Goal: Transaction & Acquisition: Purchase product/service

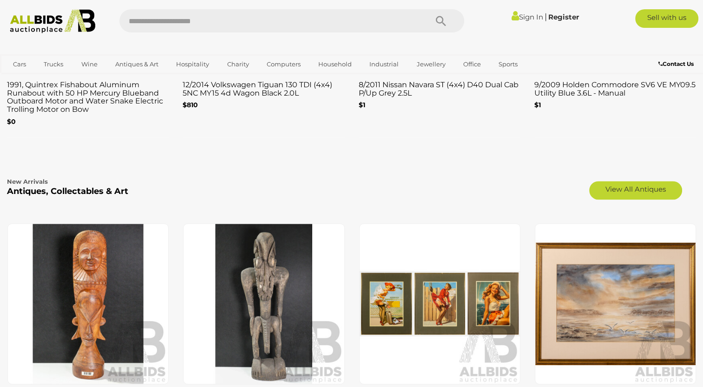
scroll to position [1405, 0]
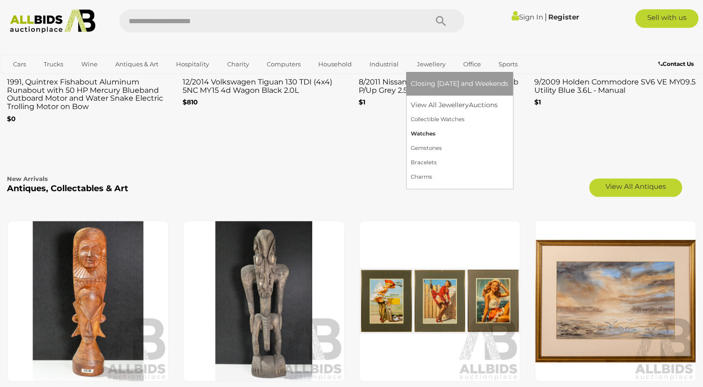
click at [441, 127] on link "Watches" at bounding box center [459, 134] width 98 height 14
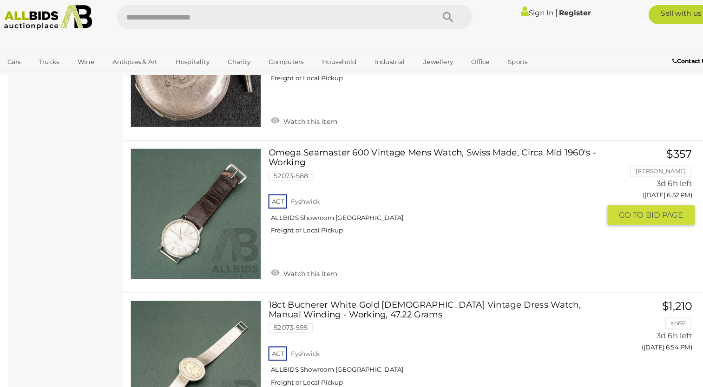
scroll to position [1705, 0]
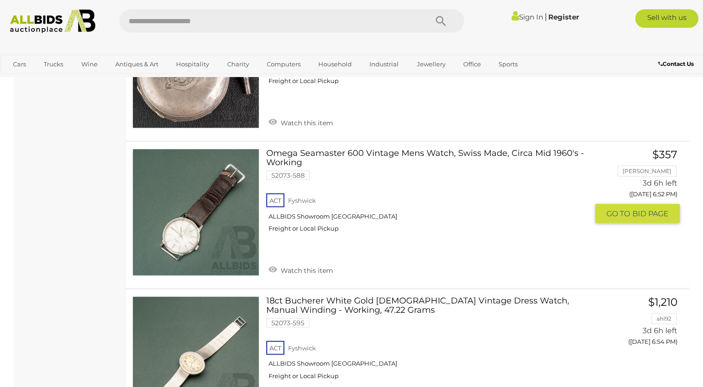
click at [227, 180] on link at bounding box center [195, 212] width 127 height 127
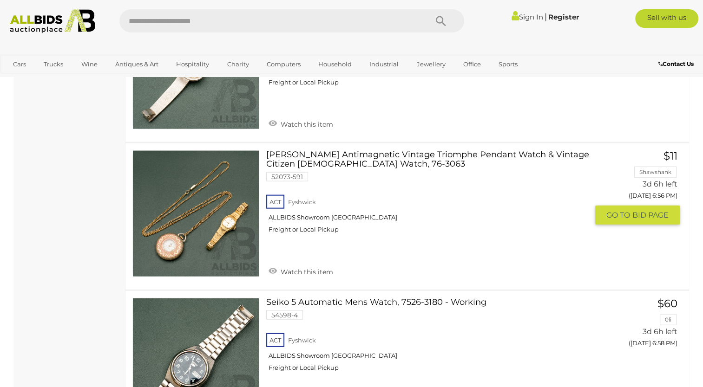
scroll to position [1827, 0]
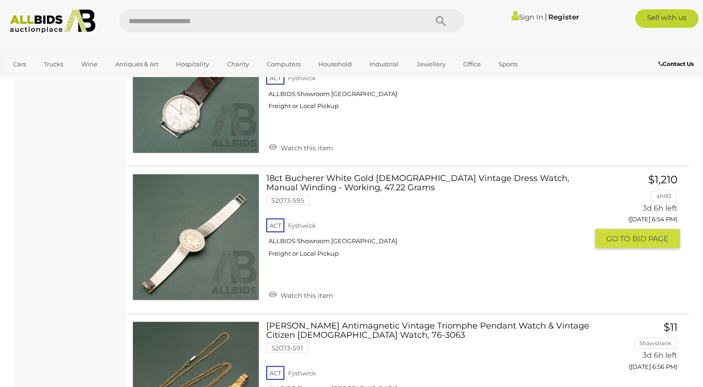
click at [207, 205] on link at bounding box center [195, 237] width 127 height 127
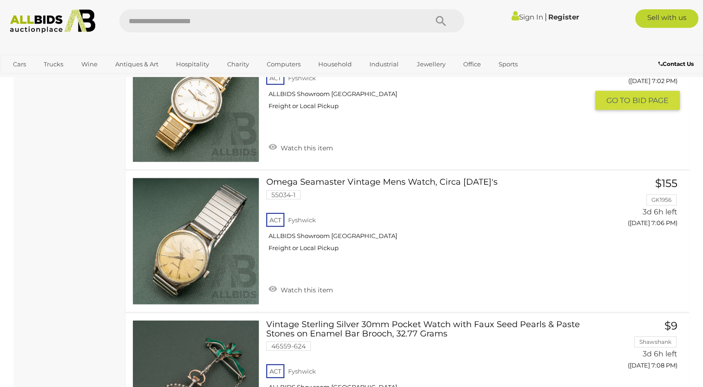
scroll to position [2544, 0]
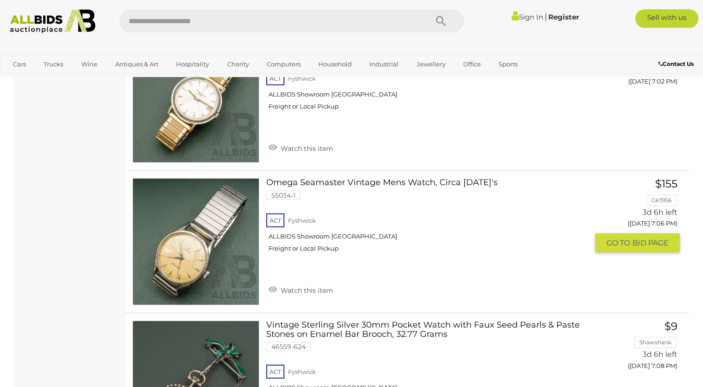
click at [212, 220] on link at bounding box center [195, 241] width 127 height 127
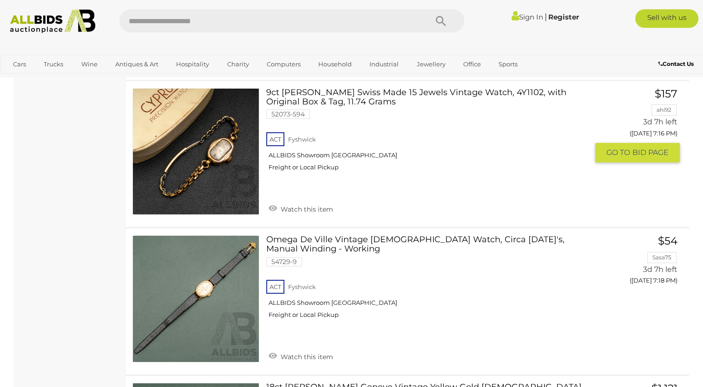
scroll to position [3361, 0]
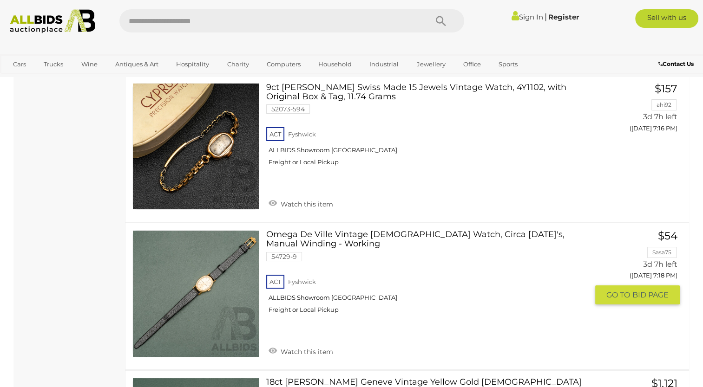
click at [218, 254] on link at bounding box center [195, 293] width 127 height 127
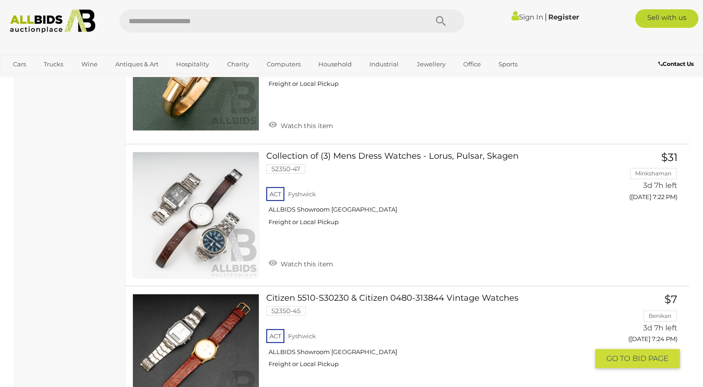
scroll to position [3897, 0]
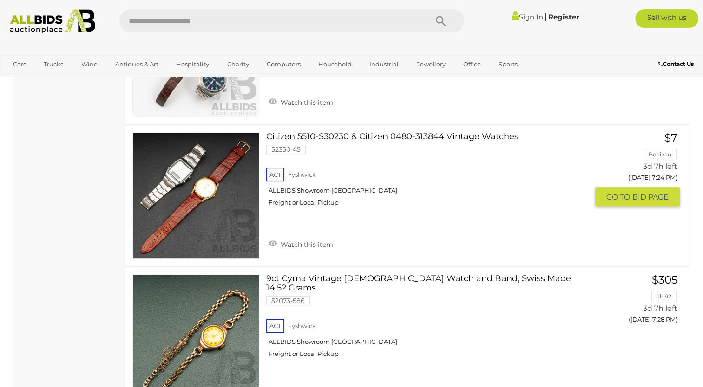
click at [213, 193] on link at bounding box center [195, 195] width 127 height 127
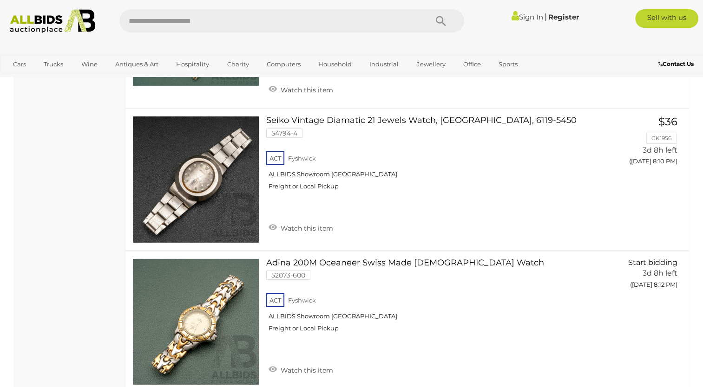
scroll to position [6315, 0]
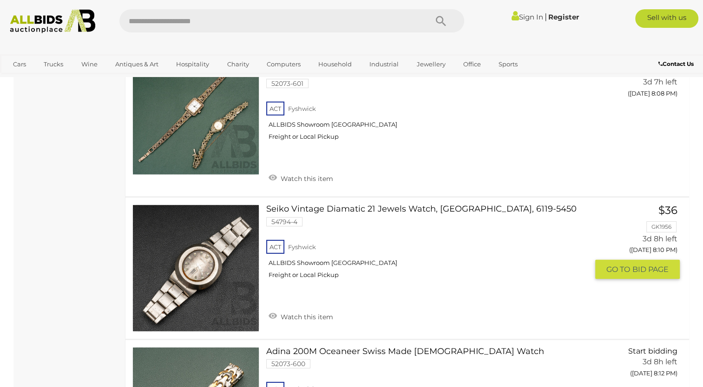
click at [203, 207] on link at bounding box center [195, 268] width 127 height 127
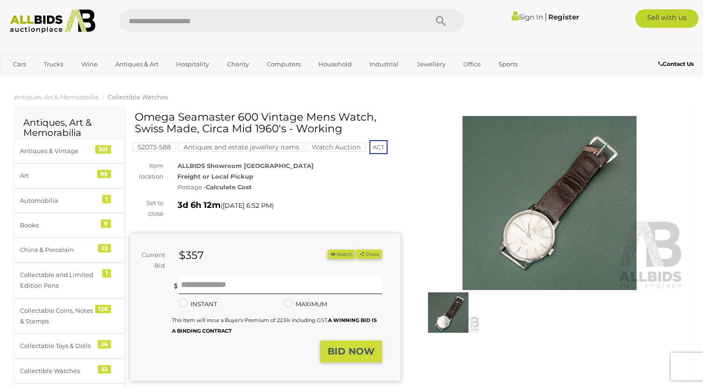
click at [522, 233] on img at bounding box center [549, 203] width 270 height 174
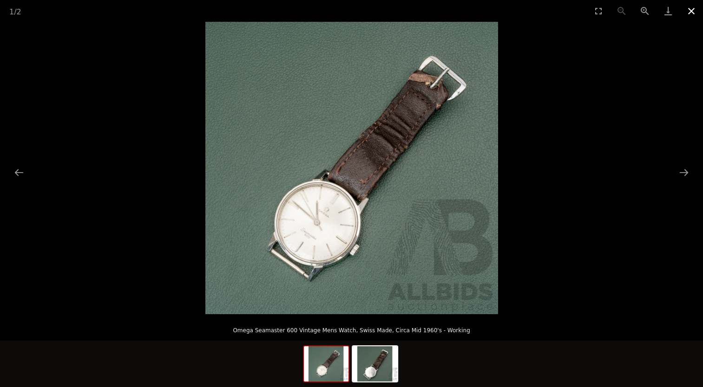
click at [686, 13] on button "Close gallery" at bounding box center [690, 11] width 23 height 22
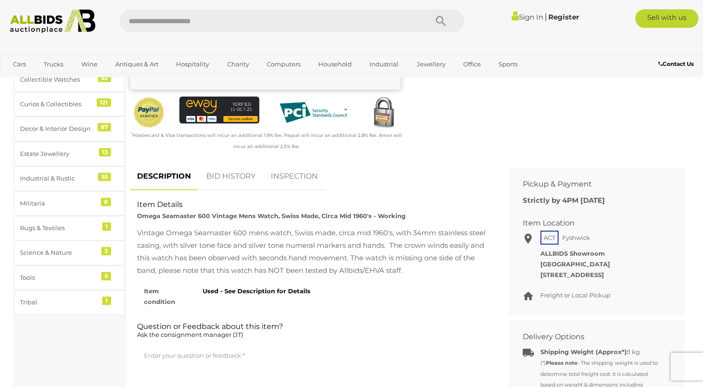
scroll to position [292, 0]
drag, startPoint x: 158, startPoint y: 259, endPoint x: 260, endPoint y: 263, distance: 102.2
click at [260, 263] on div "Vintage Omega Seamaster 600 mens watch, Swiss made, circa mid 1960's, with 34mm…" at bounding box center [312, 252] width 351 height 50
click at [284, 262] on div "Vintage Omega Seamaster 600 mens watch, Swiss made, circa mid 1960's, with 34mm…" at bounding box center [312, 252] width 351 height 50
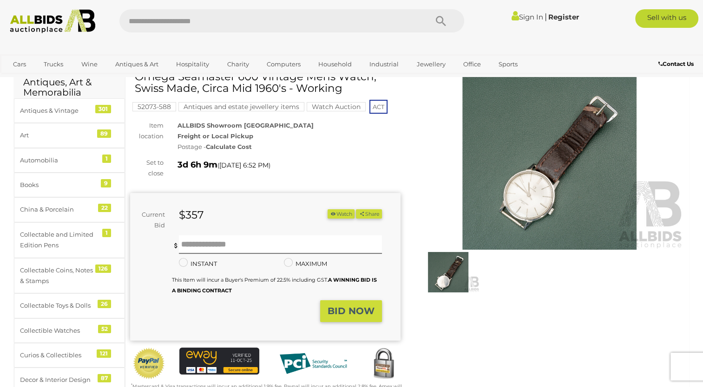
scroll to position [0, 0]
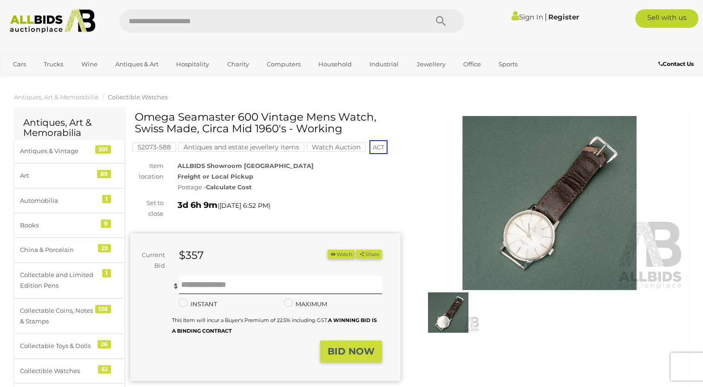
click at [553, 235] on img at bounding box center [549, 203] width 270 height 174
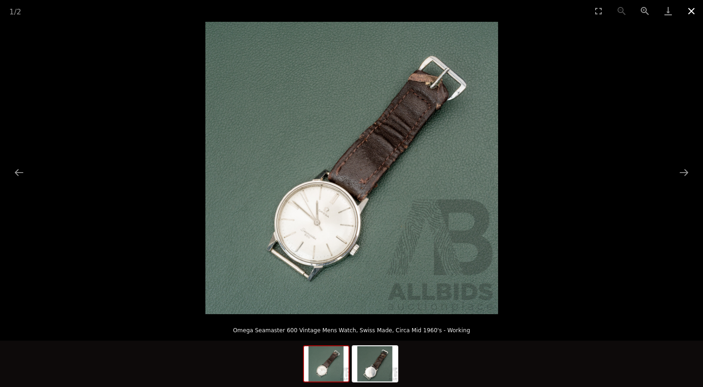
click at [693, 8] on button "Close gallery" at bounding box center [690, 11] width 23 height 22
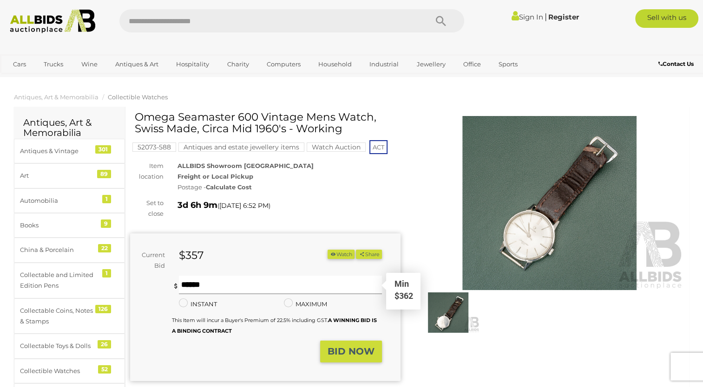
click at [225, 282] on input "text" at bounding box center [280, 285] width 202 height 19
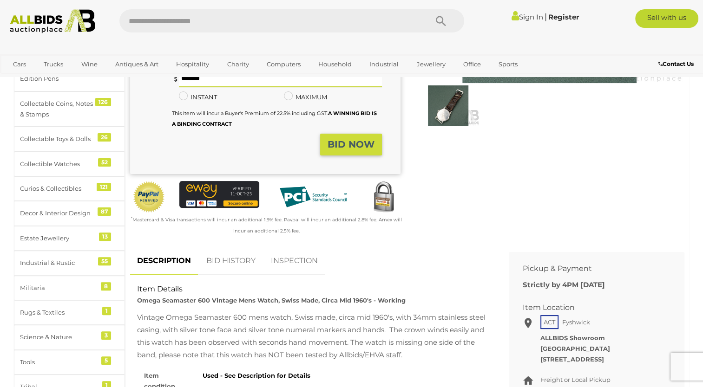
scroll to position [279, 0]
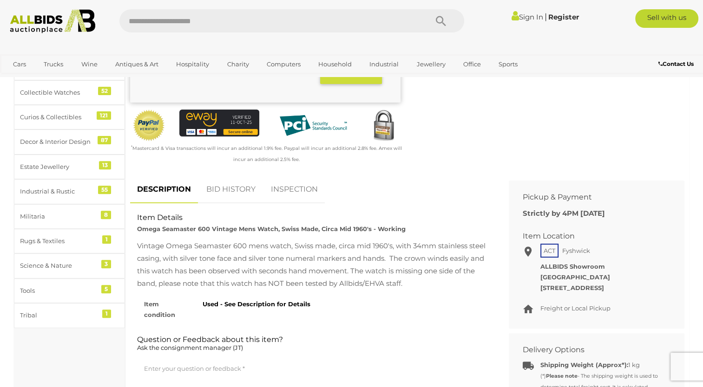
type input "***"
click at [363, 264] on div "Vintage Omega Seamaster 600 mens watch, Swiss made, circa mid 1960's, with 34mm…" at bounding box center [312, 265] width 351 height 50
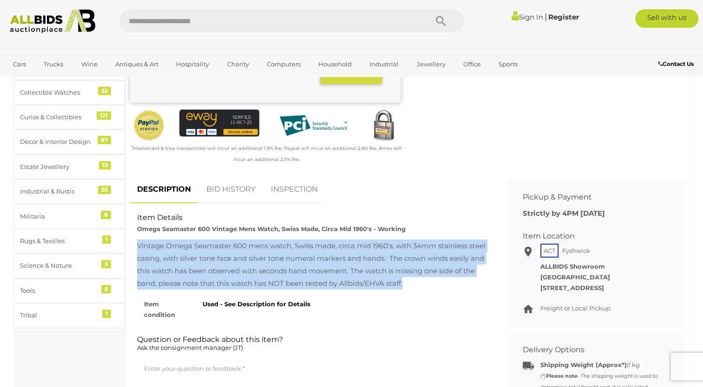
click at [363, 264] on div "Vintage Omega Seamaster 600 mens watch, Swiss made, circa mid 1960's, with 34mm…" at bounding box center [312, 265] width 351 height 50
copy div "Vintage Omega Seamaster 600 mens watch, Swiss made, circa mid 1960's, with 34mm…"
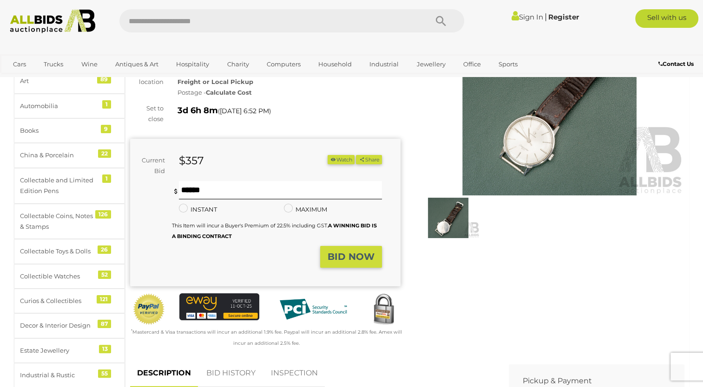
scroll to position [91, 0]
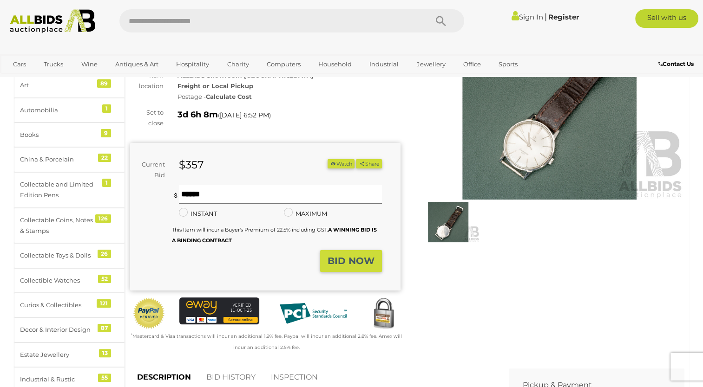
click at [332, 260] on strong "BID NOW" at bounding box center [350, 260] width 47 height 11
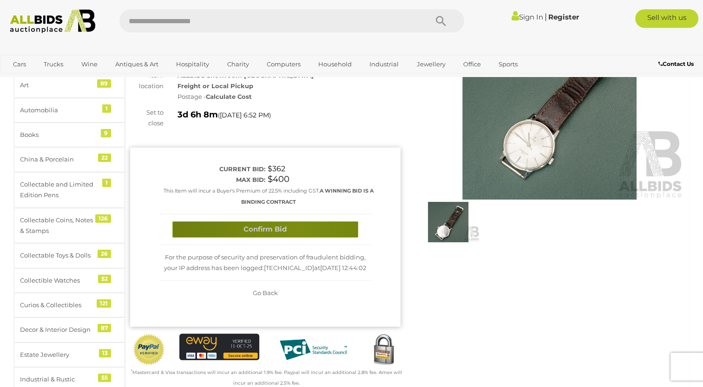
click at [299, 227] on button "Confirm Bid" at bounding box center [265, 229] width 186 height 16
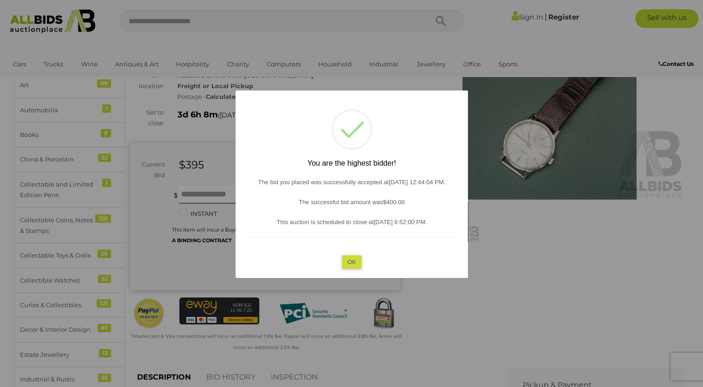
click at [357, 261] on button "OK" at bounding box center [351, 261] width 20 height 13
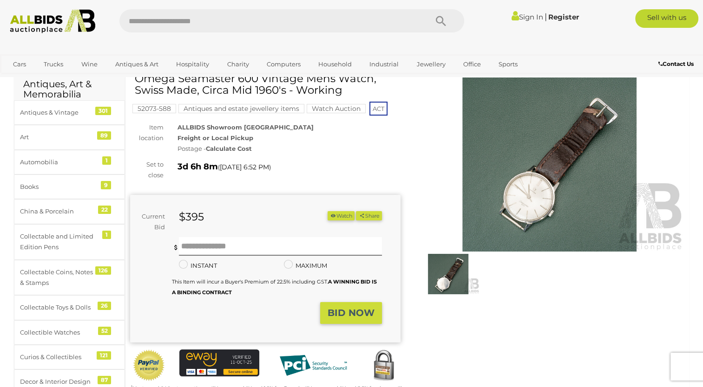
scroll to position [0, 0]
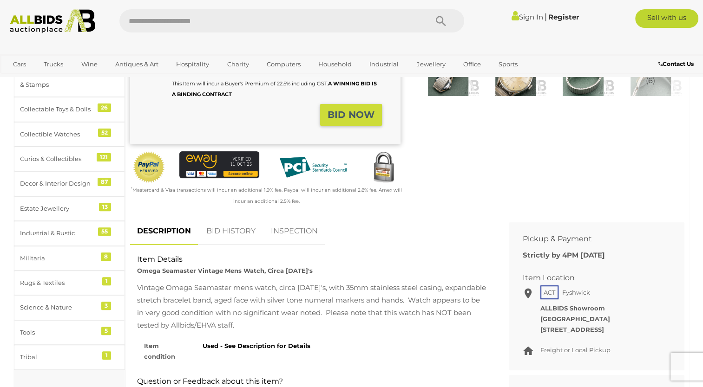
scroll to position [241, 0]
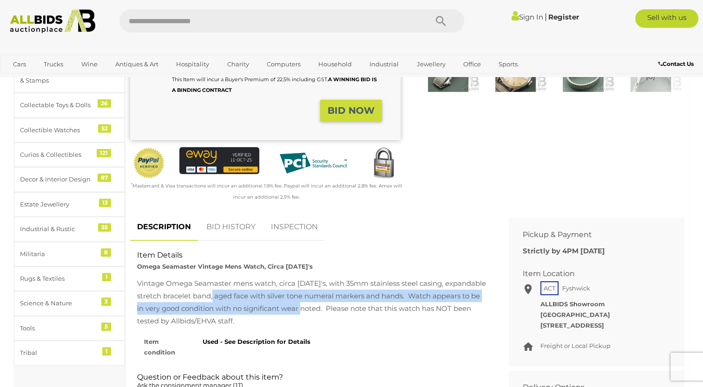
drag, startPoint x: 221, startPoint y: 298, endPoint x: 311, endPoint y: 303, distance: 89.7
click at [311, 303] on div "Vintage Omega Seamaster mens watch, circa 1950's, with 35mm stainless steel cas…" at bounding box center [312, 302] width 351 height 50
click at [294, 306] on div "Vintage Omega Seamaster mens watch, circa 1950's, with 35mm stainless steel cas…" at bounding box center [312, 302] width 351 height 50
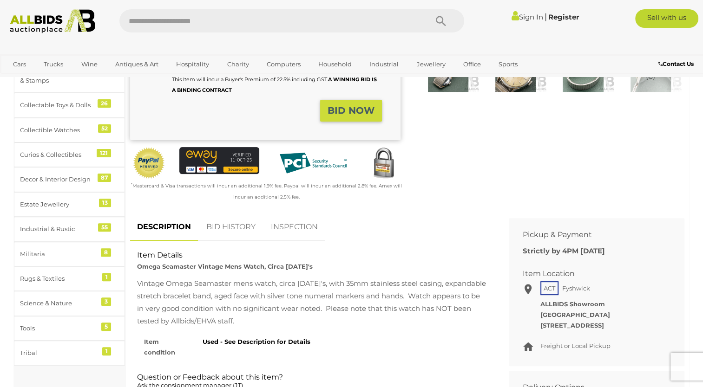
scroll to position [29, 0]
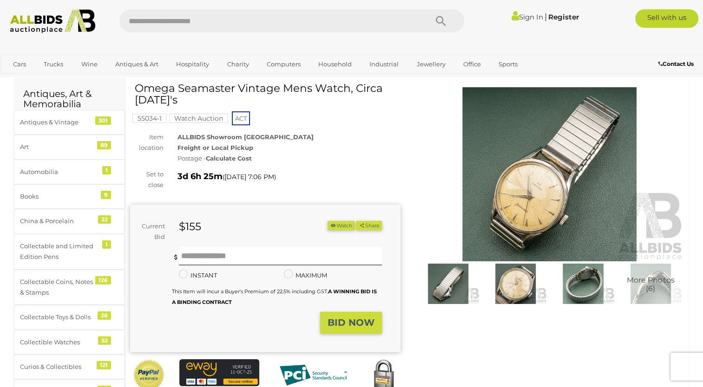
click at [521, 213] on img at bounding box center [549, 174] width 270 height 174
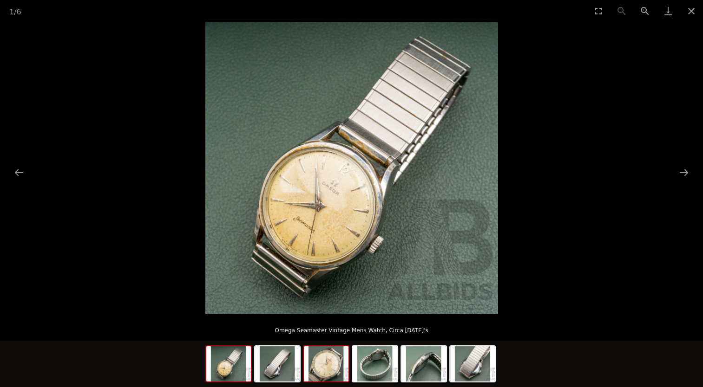
click at [338, 378] on img at bounding box center [326, 363] width 45 height 35
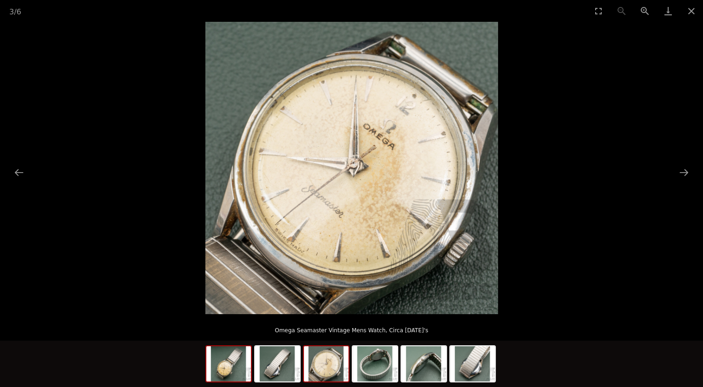
click at [225, 360] on img at bounding box center [228, 363] width 45 height 35
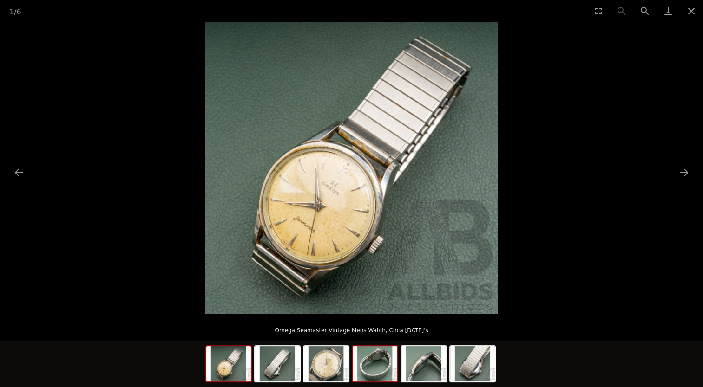
click at [375, 366] on img at bounding box center [374, 363] width 45 height 35
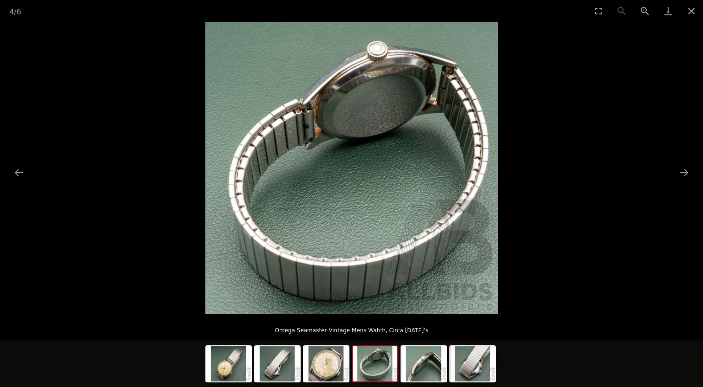
click at [398, 372] on div at bounding box center [351, 365] width 293 height 49
click at [443, 369] on img at bounding box center [423, 363] width 45 height 35
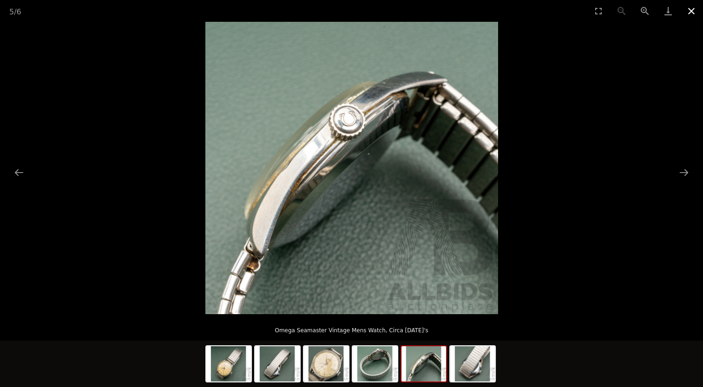
click at [693, 16] on button "Close gallery" at bounding box center [690, 11] width 23 height 22
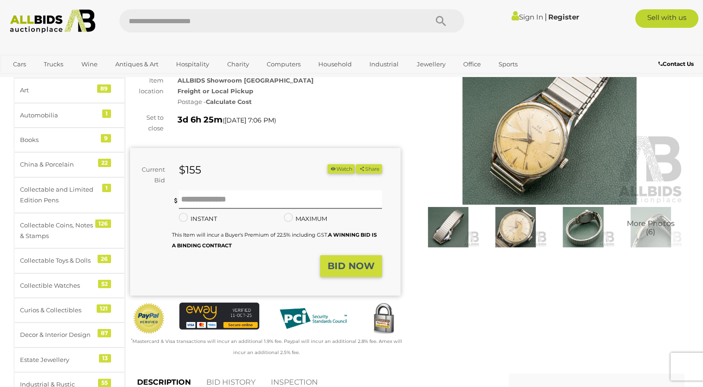
scroll to position [86, 0]
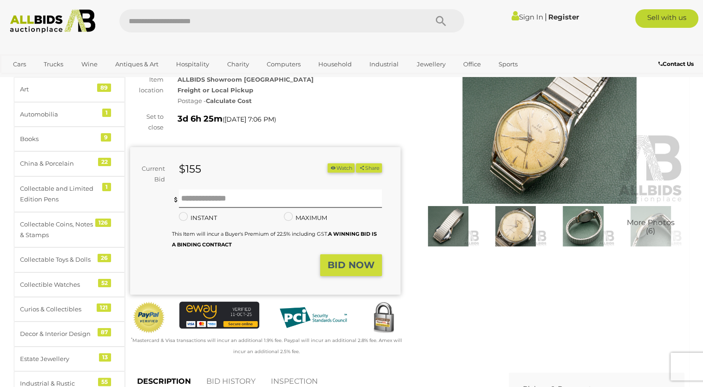
click at [351, 268] on strong "BID NOW" at bounding box center [350, 265] width 47 height 11
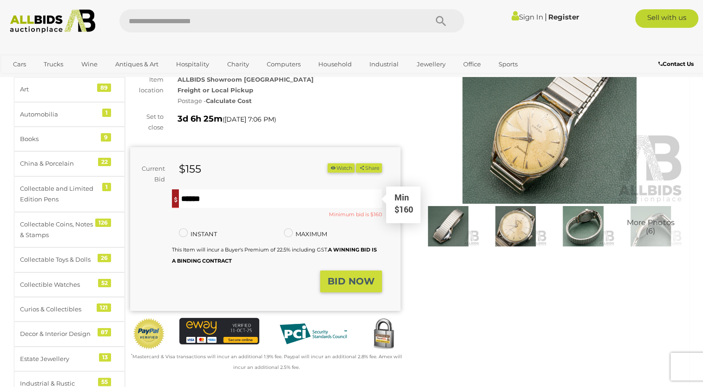
click at [264, 202] on input "text" at bounding box center [280, 198] width 202 height 19
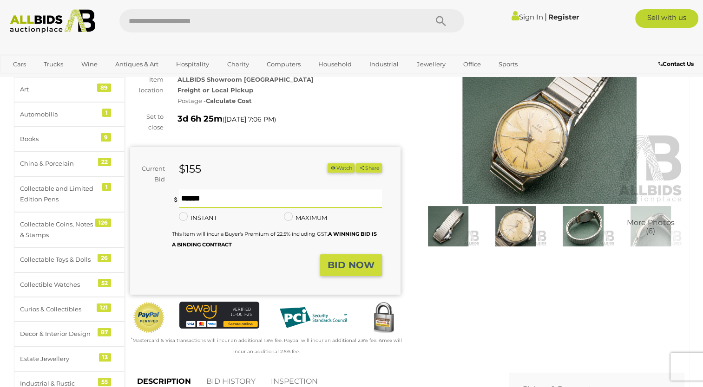
type input "***"
click at [351, 260] on strong "BID NOW" at bounding box center [350, 265] width 47 height 11
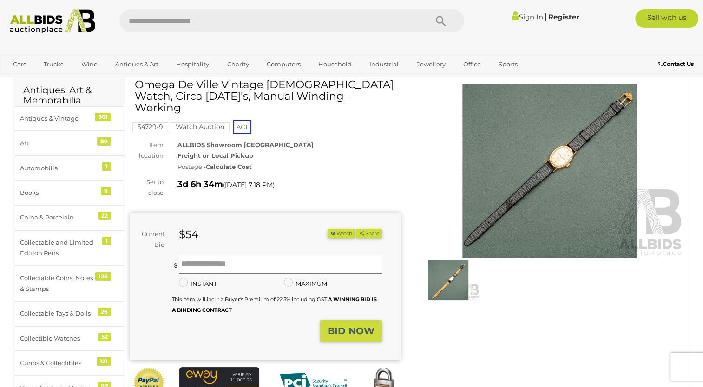
scroll to position [75, 0]
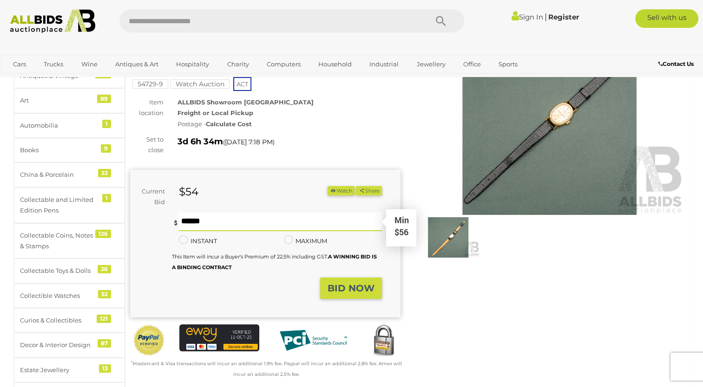
click at [277, 213] on input "text" at bounding box center [280, 222] width 202 height 19
type input "**"
click at [356, 278] on button "BID NOW" at bounding box center [351, 289] width 62 height 22
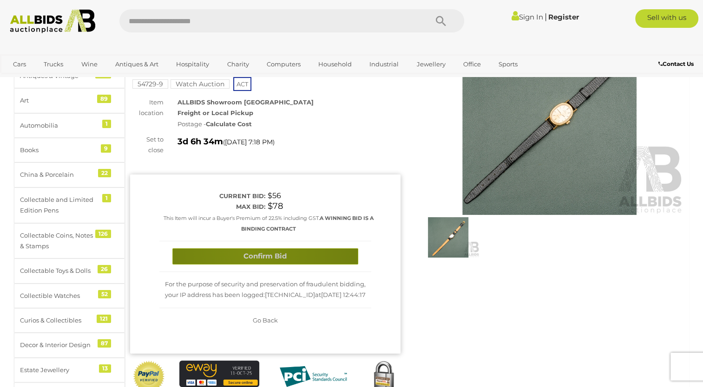
click at [250, 248] on button "Confirm Bid" at bounding box center [265, 256] width 186 height 16
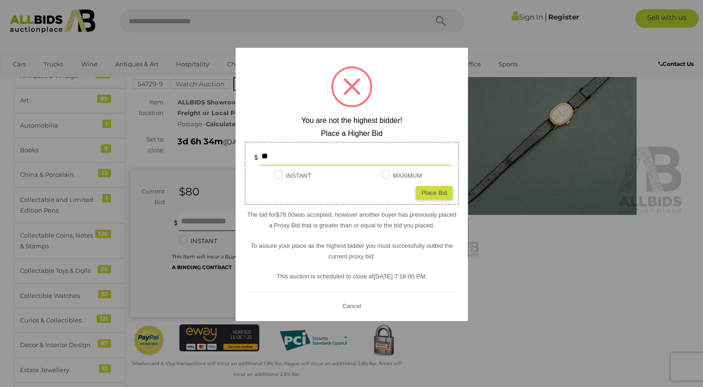
click at [350, 155] on input "**" at bounding box center [355, 156] width 192 height 19
click at [478, 60] on div at bounding box center [351, 193] width 703 height 387
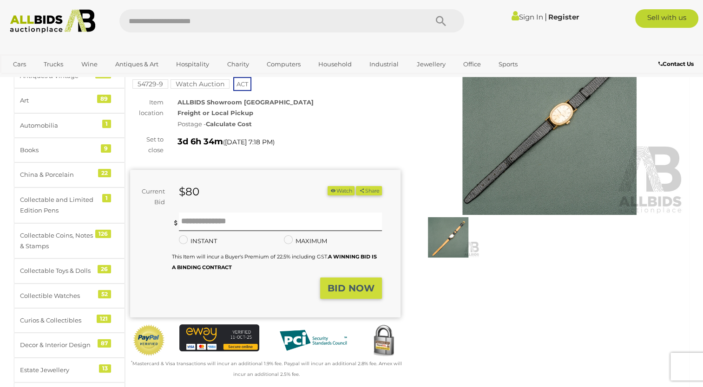
click at [334, 119] on div "Postage - Calculate Cost" at bounding box center [288, 124] width 223 height 11
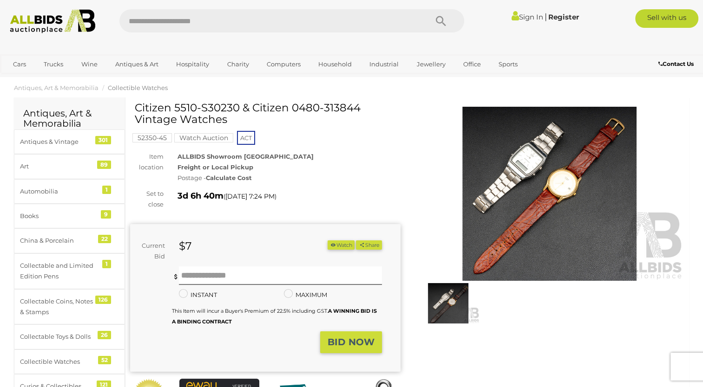
scroll to position [10, 0]
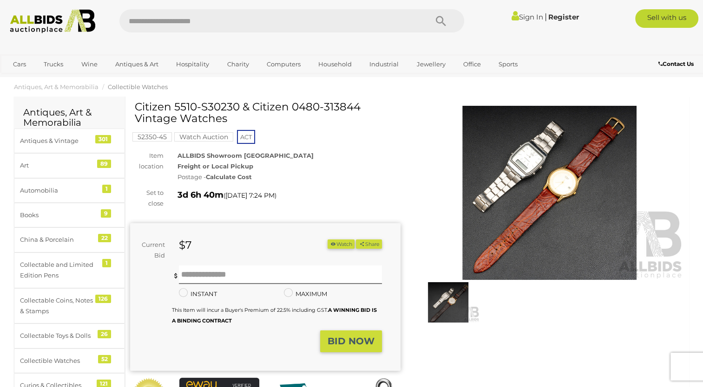
click at [521, 172] on img at bounding box center [549, 193] width 270 height 174
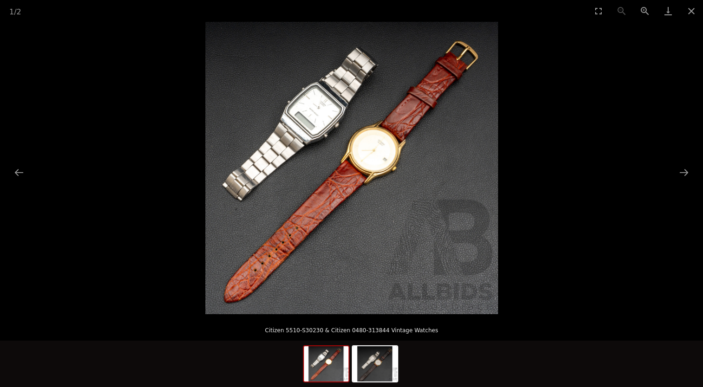
click at [307, 126] on img at bounding box center [351, 168] width 293 height 293
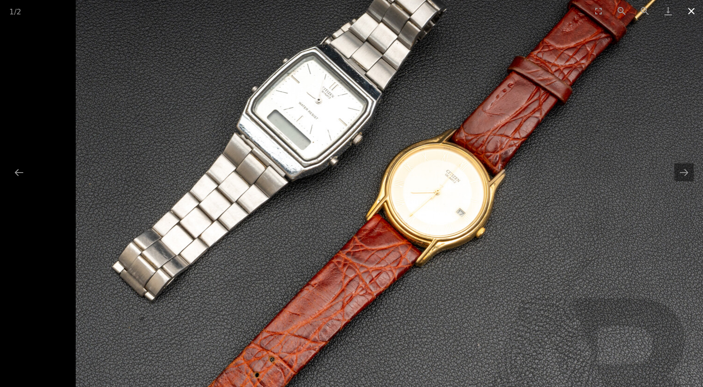
click at [691, 14] on button "Close gallery" at bounding box center [690, 11] width 23 height 22
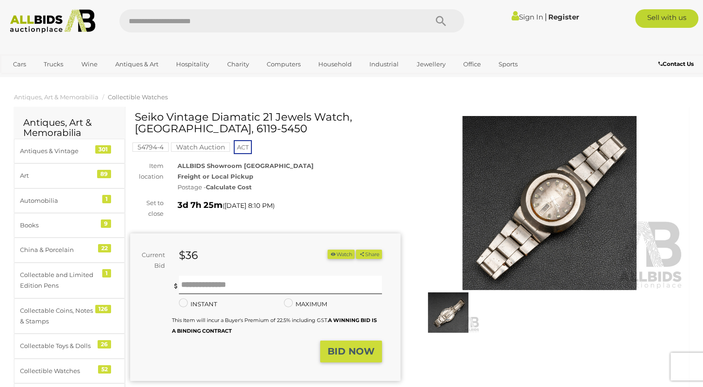
click at [543, 213] on img at bounding box center [549, 203] width 270 height 174
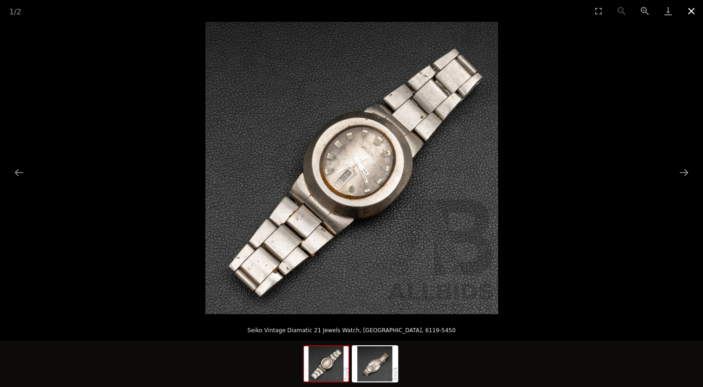
click at [688, 12] on button "Close gallery" at bounding box center [690, 11] width 23 height 22
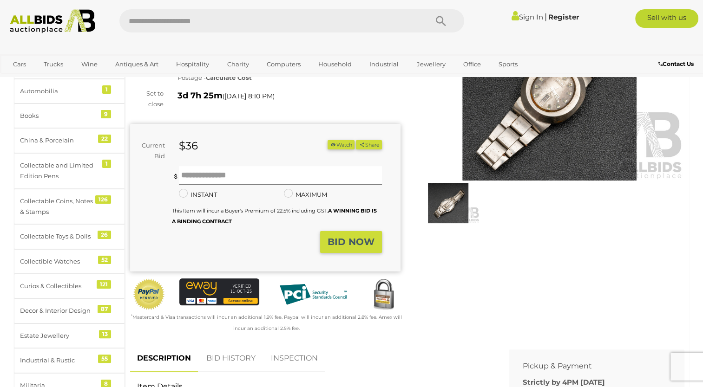
scroll to position [110, 0]
click at [292, 175] on input "text" at bounding box center [280, 175] width 202 height 19
type input "**"
click at [357, 244] on strong "BID NOW" at bounding box center [350, 241] width 47 height 11
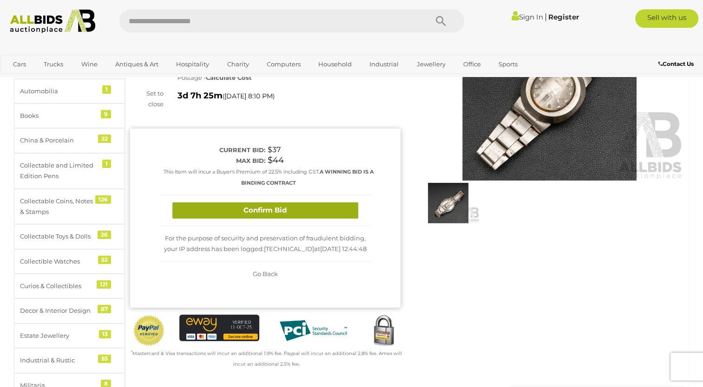
click at [293, 204] on button "Confirm Bid" at bounding box center [265, 210] width 186 height 16
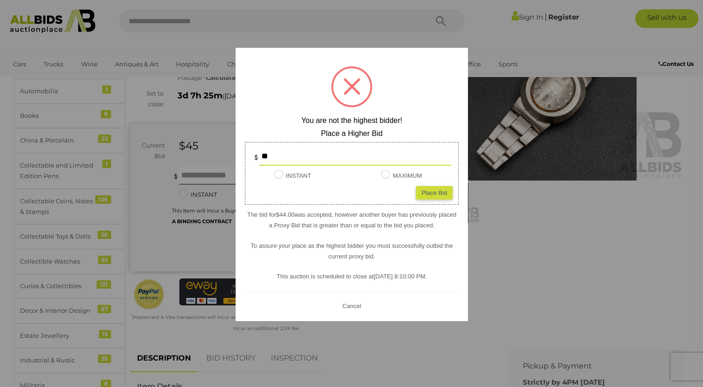
click at [478, 101] on div at bounding box center [351, 193] width 703 height 387
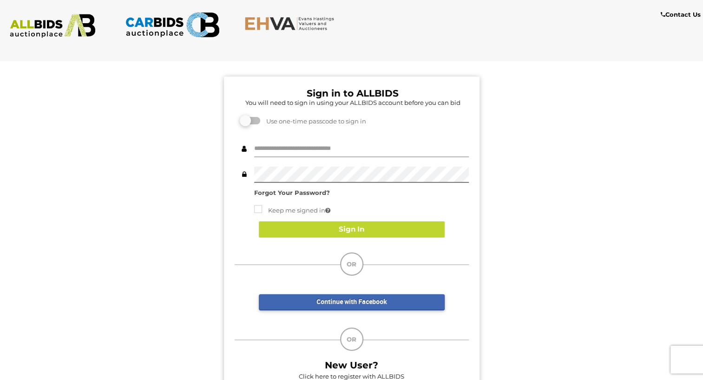
click at [344, 153] on input "text" at bounding box center [361, 149] width 215 height 16
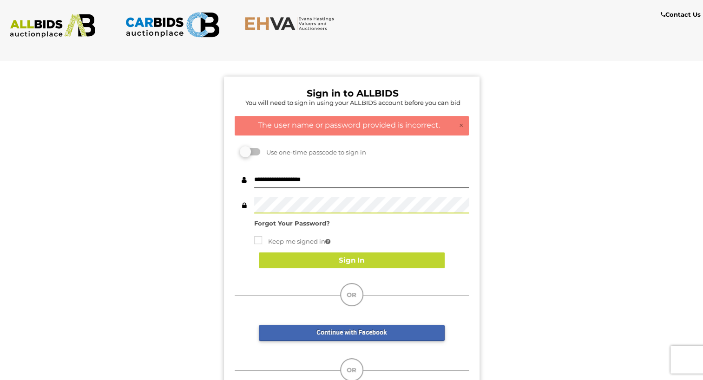
click at [470, 200] on div "Sign in to ALLBIDS You will need to sign in using your ALLBIDS account before y…" at bounding box center [351, 250] width 255 height 346
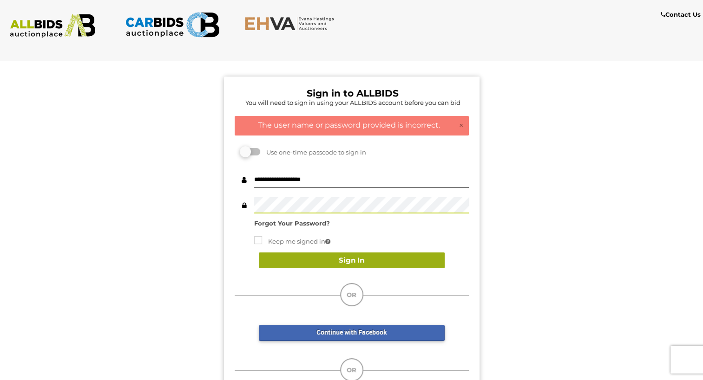
click at [370, 265] on button "Sign In" at bounding box center [352, 261] width 186 height 16
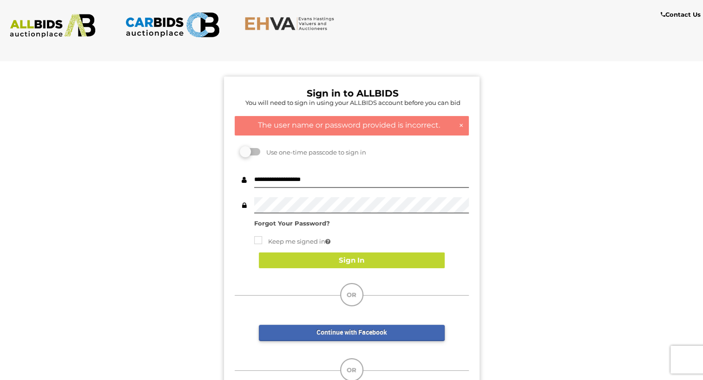
click at [459, 126] on link "×" at bounding box center [460, 125] width 5 height 9
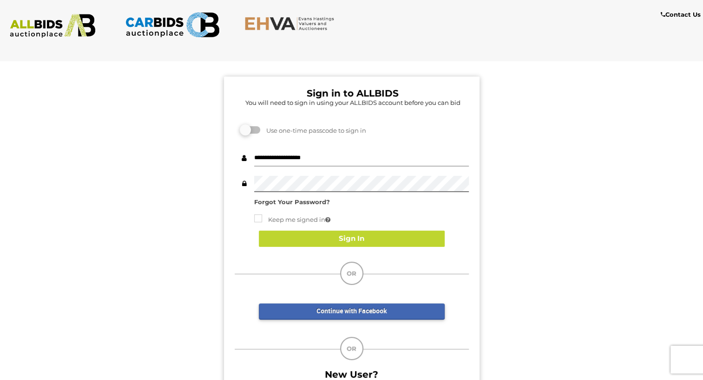
click at [322, 164] on input "**********" at bounding box center [361, 158] width 215 height 16
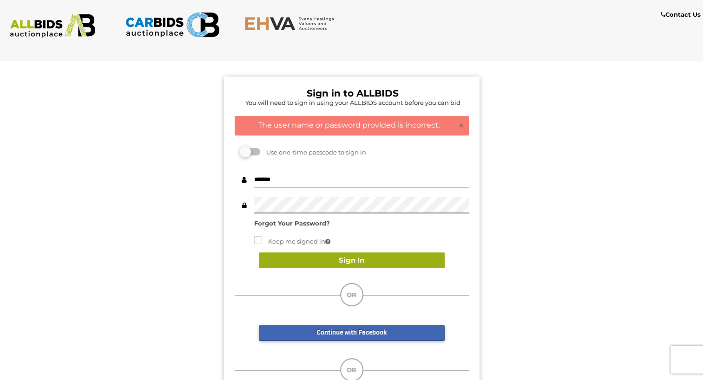
type input "*******"
click at [308, 254] on button "Sign In" at bounding box center [352, 261] width 186 height 16
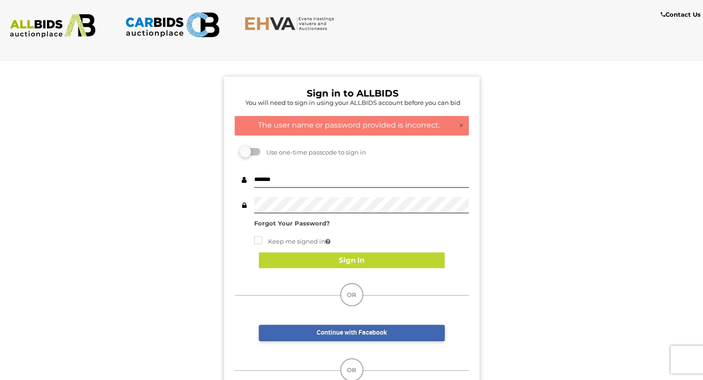
click at [263, 149] on span "Use one-time passcode to sign in" at bounding box center [313, 152] width 104 height 7
click at [248, 153] on label at bounding box center [250, 151] width 19 height 7
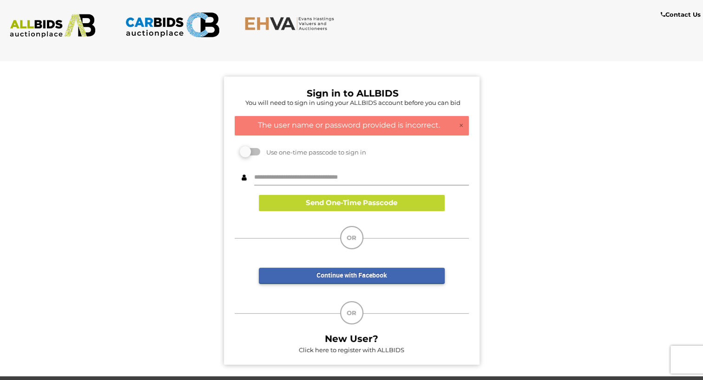
click at [323, 182] on input "text" at bounding box center [361, 177] width 215 height 16
type input "**********"
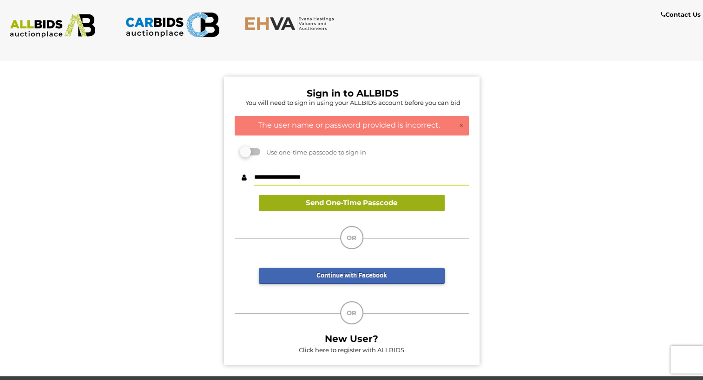
click at [331, 200] on button "Send One-Time Passcode" at bounding box center [352, 203] width 186 height 16
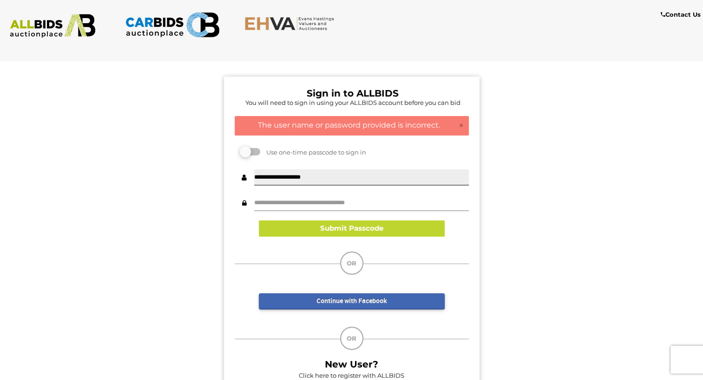
click at [331, 200] on input "text" at bounding box center [361, 203] width 215 height 16
click at [461, 126] on link "×" at bounding box center [460, 125] width 5 height 9
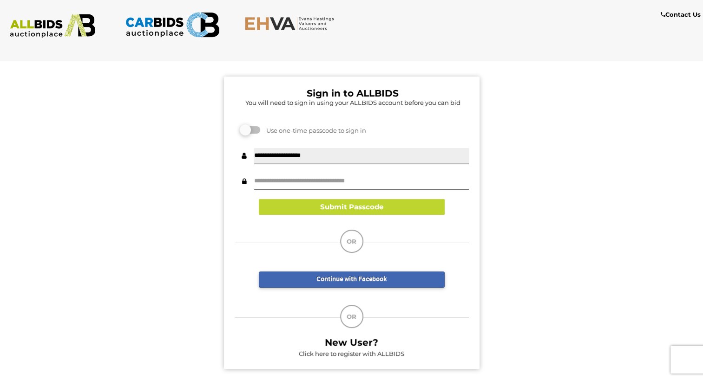
click at [369, 163] on input "**********" at bounding box center [361, 156] width 215 height 16
click at [331, 181] on input "text" at bounding box center [361, 182] width 215 height 16
type input "******"
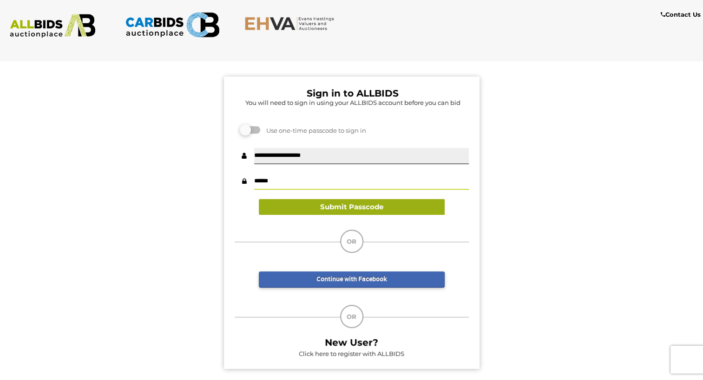
click at [348, 206] on button "Submit Passcode" at bounding box center [352, 207] width 186 height 16
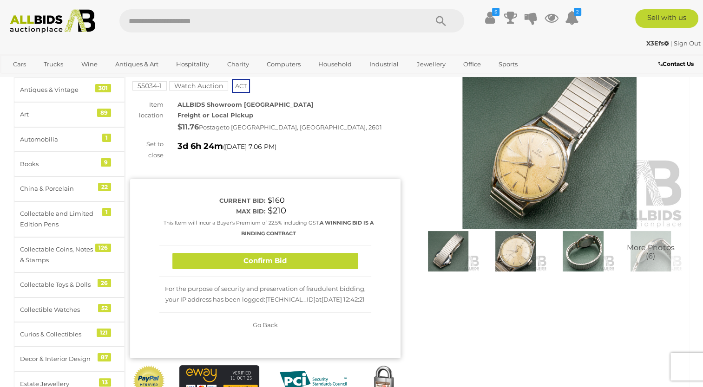
scroll to position [89, 0]
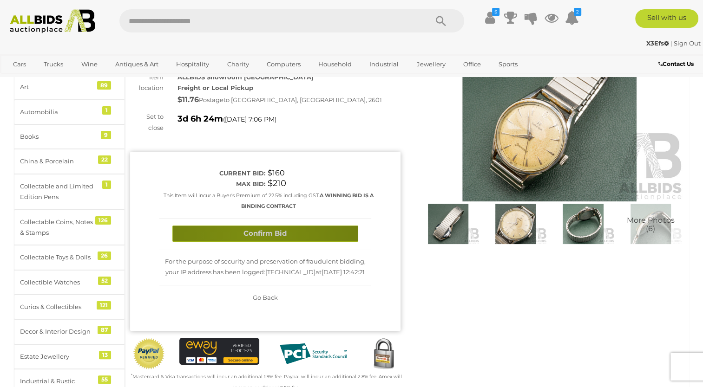
click at [251, 236] on button "Confirm Bid" at bounding box center [265, 234] width 186 height 16
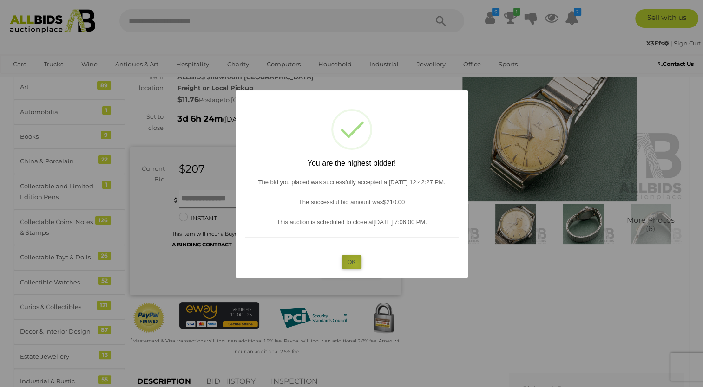
click at [355, 265] on button "OK" at bounding box center [351, 261] width 20 height 13
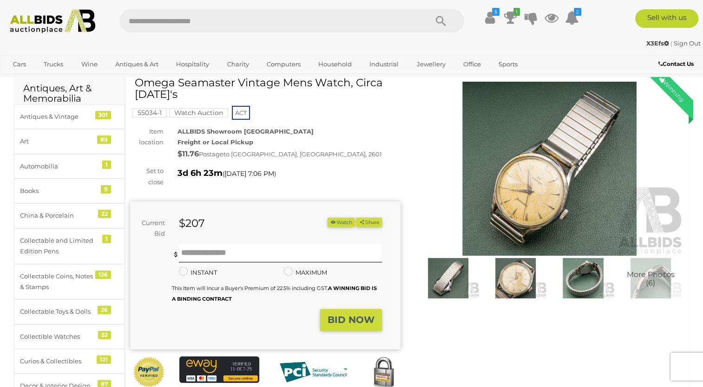
scroll to position [33, 0]
